Goal: Go to known website: Access a specific website the user already knows

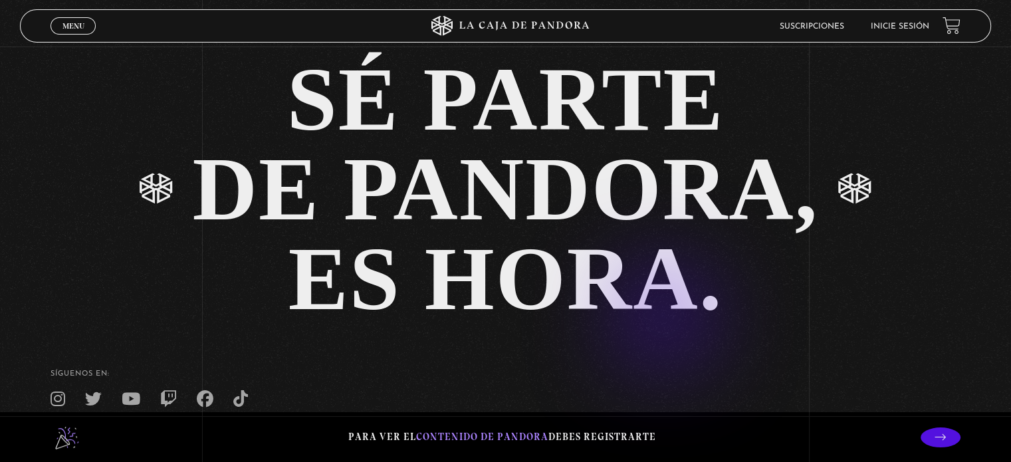
scroll to position [2639, 0]
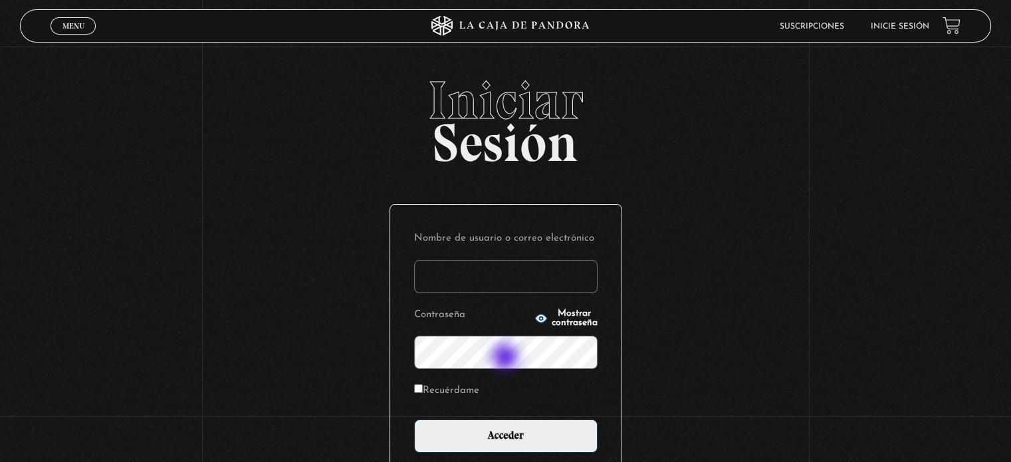
scroll to position [126, 0]
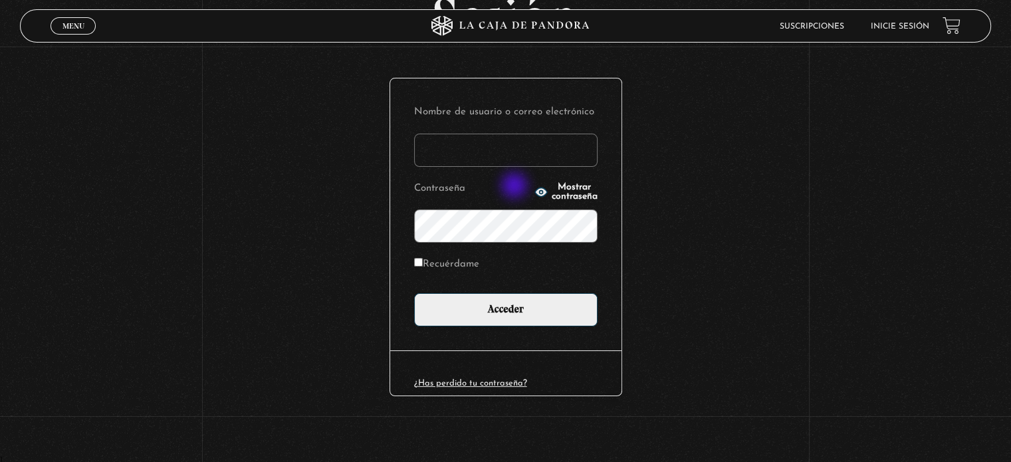
type input "[EMAIL_ADDRESS][DOMAIN_NAME]"
click at [535, 187] on icon "button" at bounding box center [541, 191] width 13 height 13
click at [527, 334] on div "Nombre de usuario o correo electrónico [EMAIL_ADDRESS][DOMAIN_NAME] Contraseña …" at bounding box center [505, 214] width 231 height 272
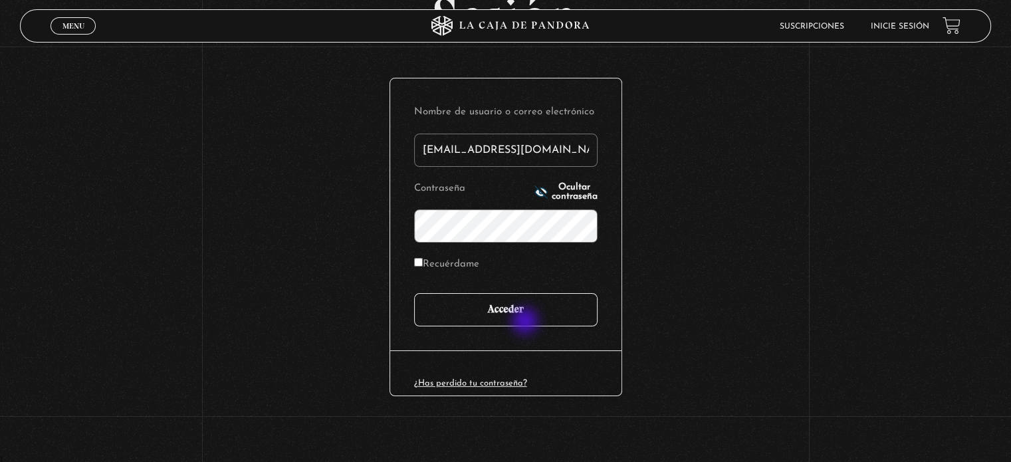
click at [527, 316] on input "Acceder" at bounding box center [505, 309] width 183 height 33
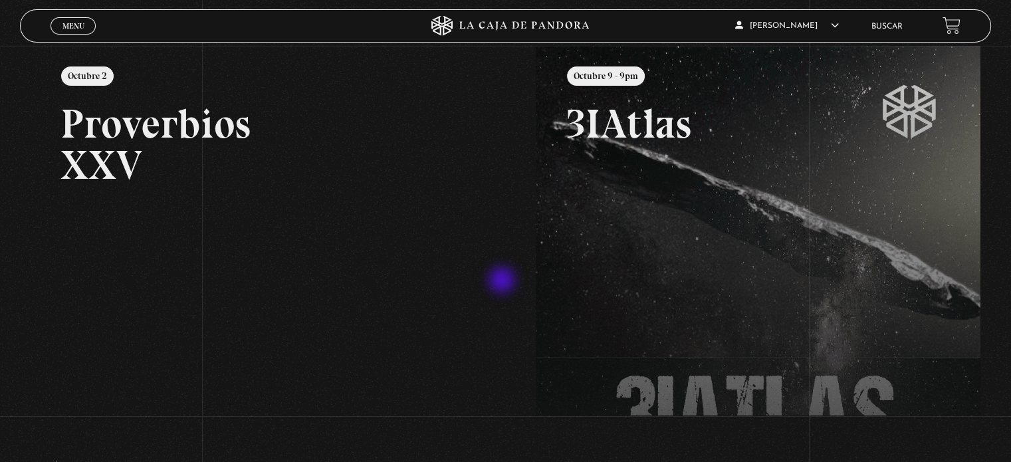
scroll to position [199, 0]
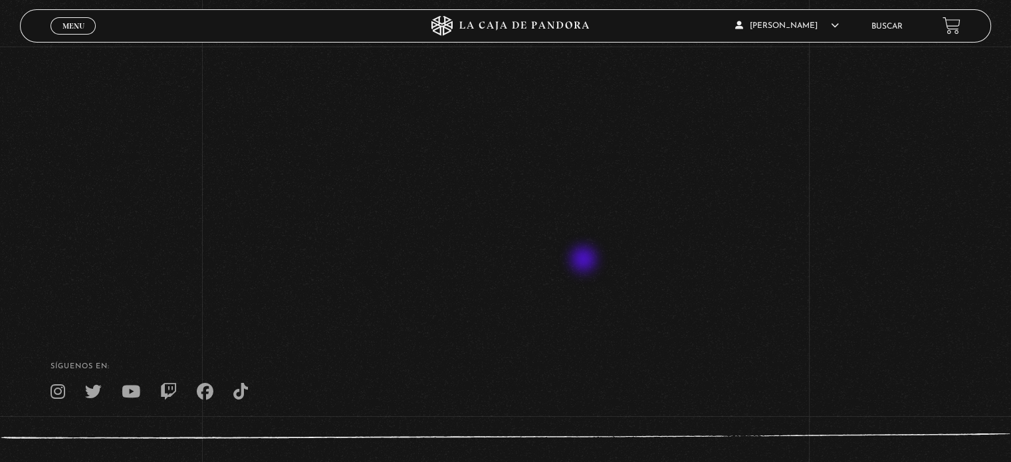
scroll to position [199, 0]
